Goal: Information Seeking & Learning: Learn about a topic

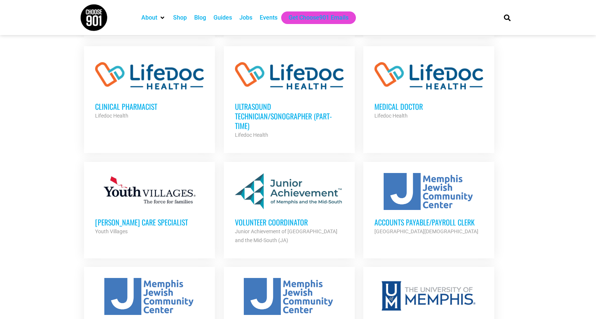
scroll to position [614, 0]
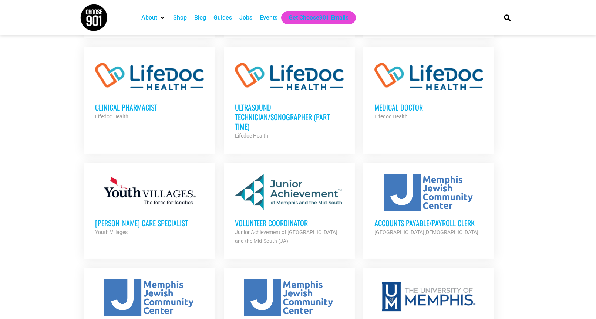
click at [593, 191] on section "Looking to make career moves in Memphis? From tech to teaching, medical and mor…" at bounding box center [298, 14] width 596 height 935
click at [562, 142] on section "Looking to make career moves in Memphis? From tech to teaching, medical and mor…" at bounding box center [298, 14] width 596 height 935
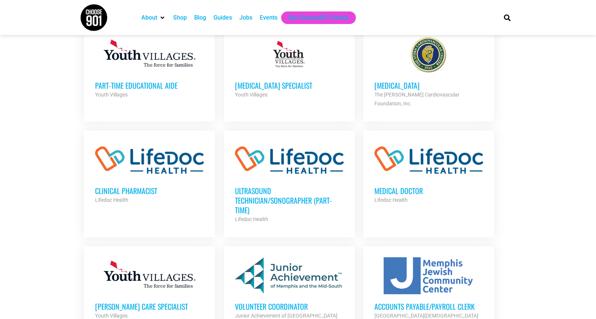
click at [579, 148] on section "Looking to make career moves in Memphis? From tech to teaching, medical and mor…" at bounding box center [298, 98] width 596 height 935
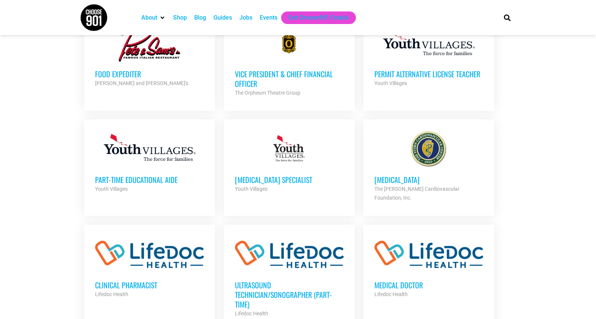
click at [555, 160] on section "Looking to make career moves in Memphis? From tech to teaching, medical and mor…" at bounding box center [298, 192] width 596 height 935
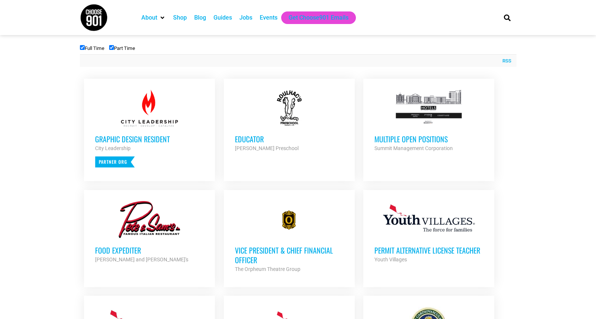
scroll to position [259, 0]
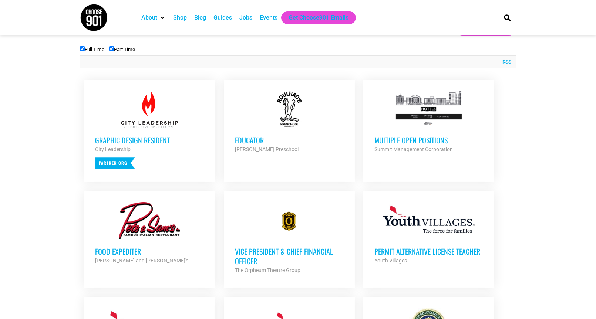
click at [411, 138] on h3 "Multiple Open Positions" at bounding box center [428, 140] width 109 height 10
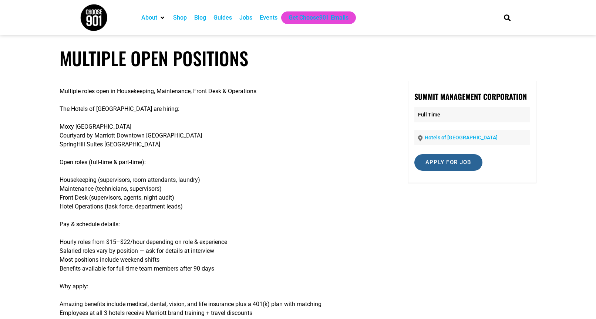
click at [434, 165] on input "Apply for job" at bounding box center [448, 162] width 68 height 17
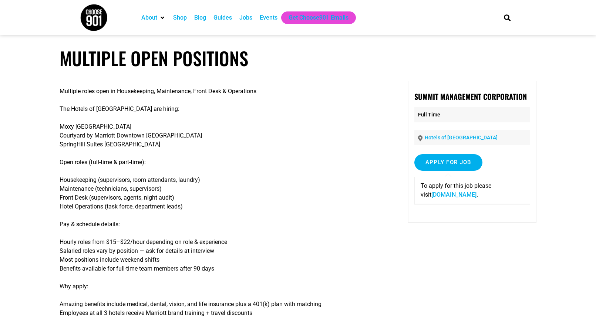
click at [434, 196] on link "[DOMAIN_NAME]" at bounding box center [453, 194] width 45 height 7
